Goal: Navigation & Orientation: Find specific page/section

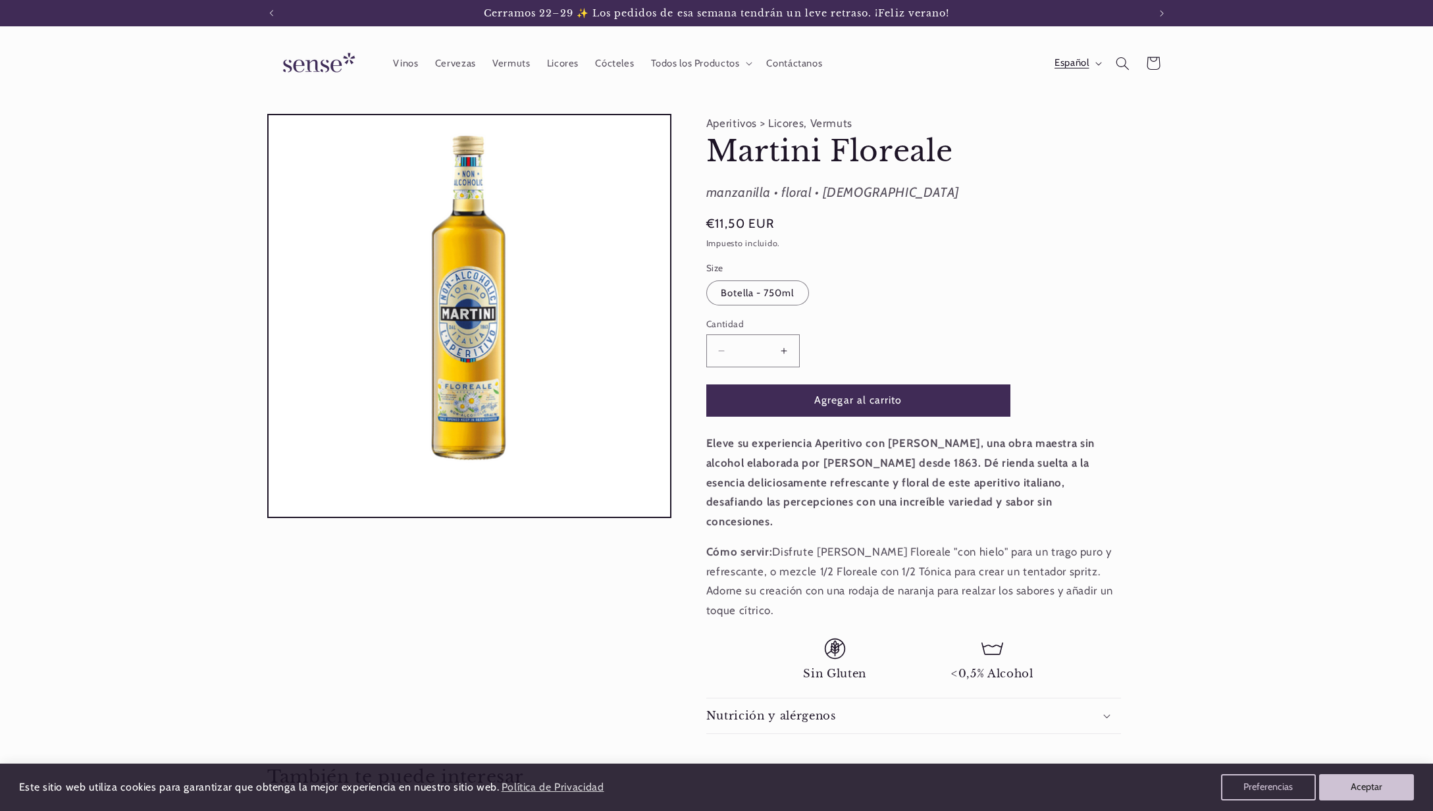
click at [1097, 70] on button "Español" at bounding box center [1076, 63] width 61 height 26
click at [1049, 127] on link "Català" at bounding box center [1065, 126] width 83 height 30
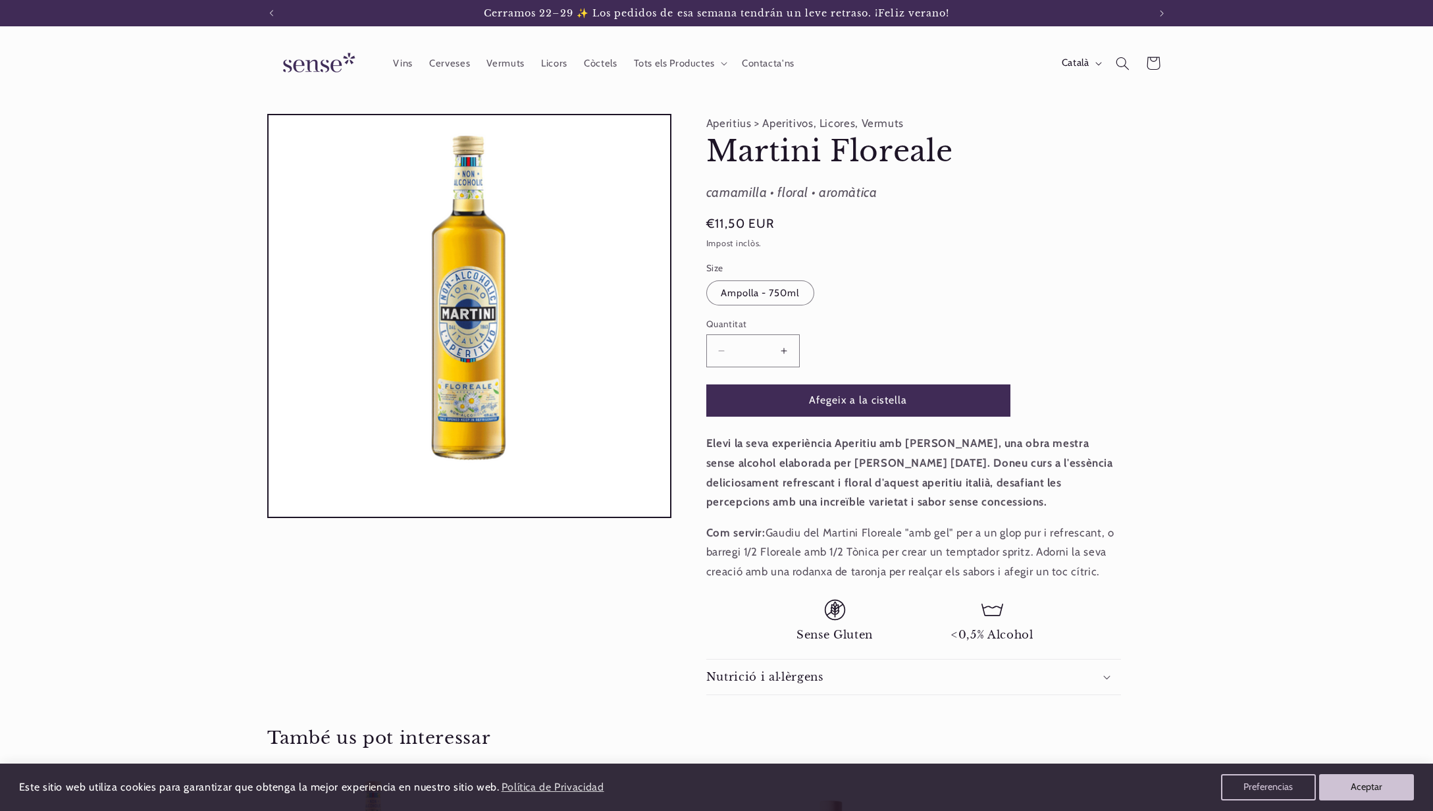
click at [727, 122] on product-info "Aperitius > Aperitivos, Licores, Vermuts Martini Floreale Martini Floreale [GEO…" at bounding box center [913, 404] width 415 height 581
click at [784, 121] on product-info "Aperitius > Aperitivos, Licores, Vermuts Martini Floreale Martini Floreale [GEO…" at bounding box center [913, 404] width 415 height 581
click at [784, 131] on product-info "Aperitius > Aperitivos, Licores, Vermuts Martini Floreale Martini Floreale [GEO…" at bounding box center [913, 404] width 415 height 581
click at [500, 61] on span "Vermuts" at bounding box center [505, 63] width 38 height 13
